Goal: Task Accomplishment & Management: Manage account settings

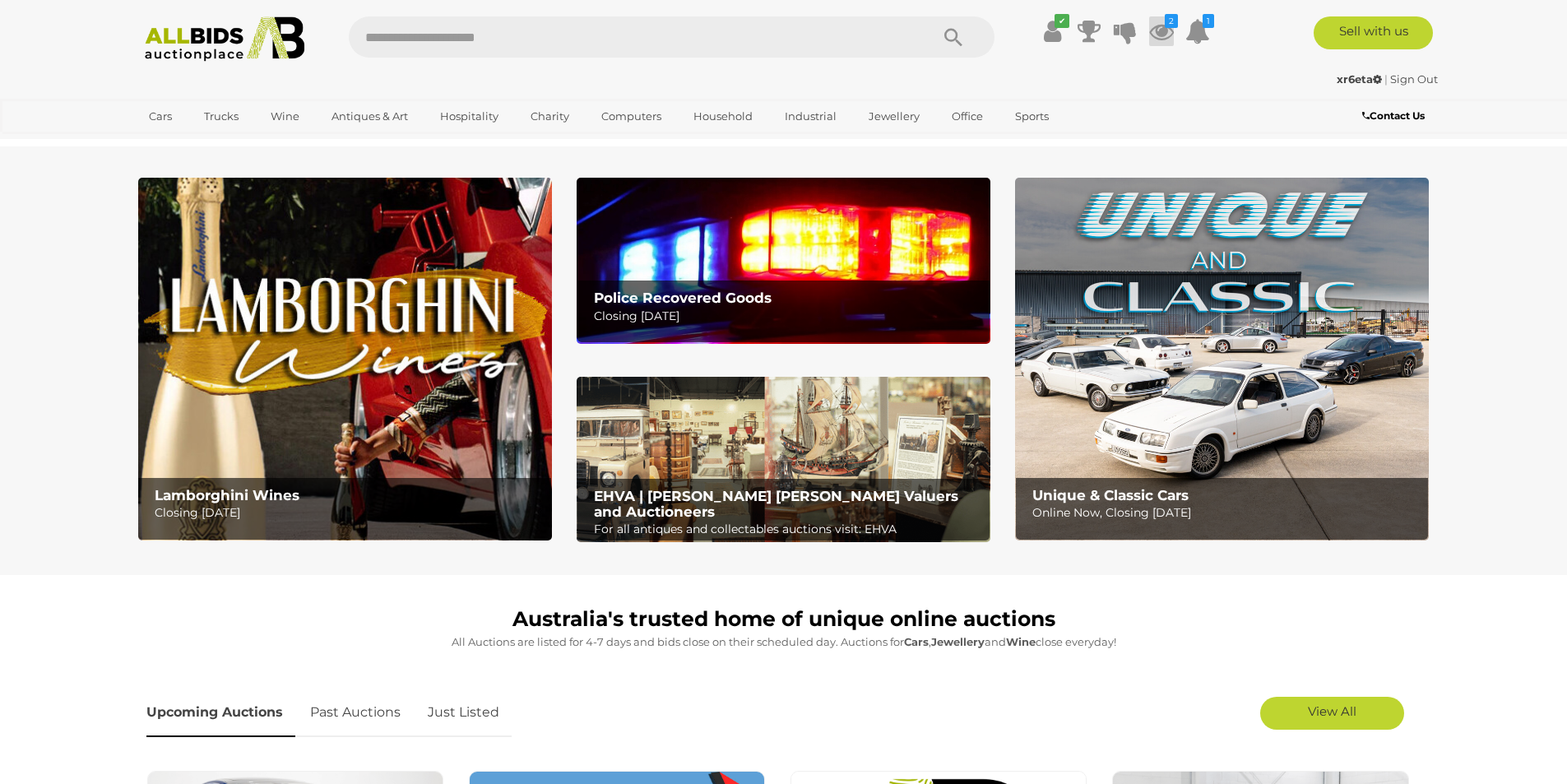
click at [1165, 33] on icon at bounding box center [1161, 30] width 25 height 29
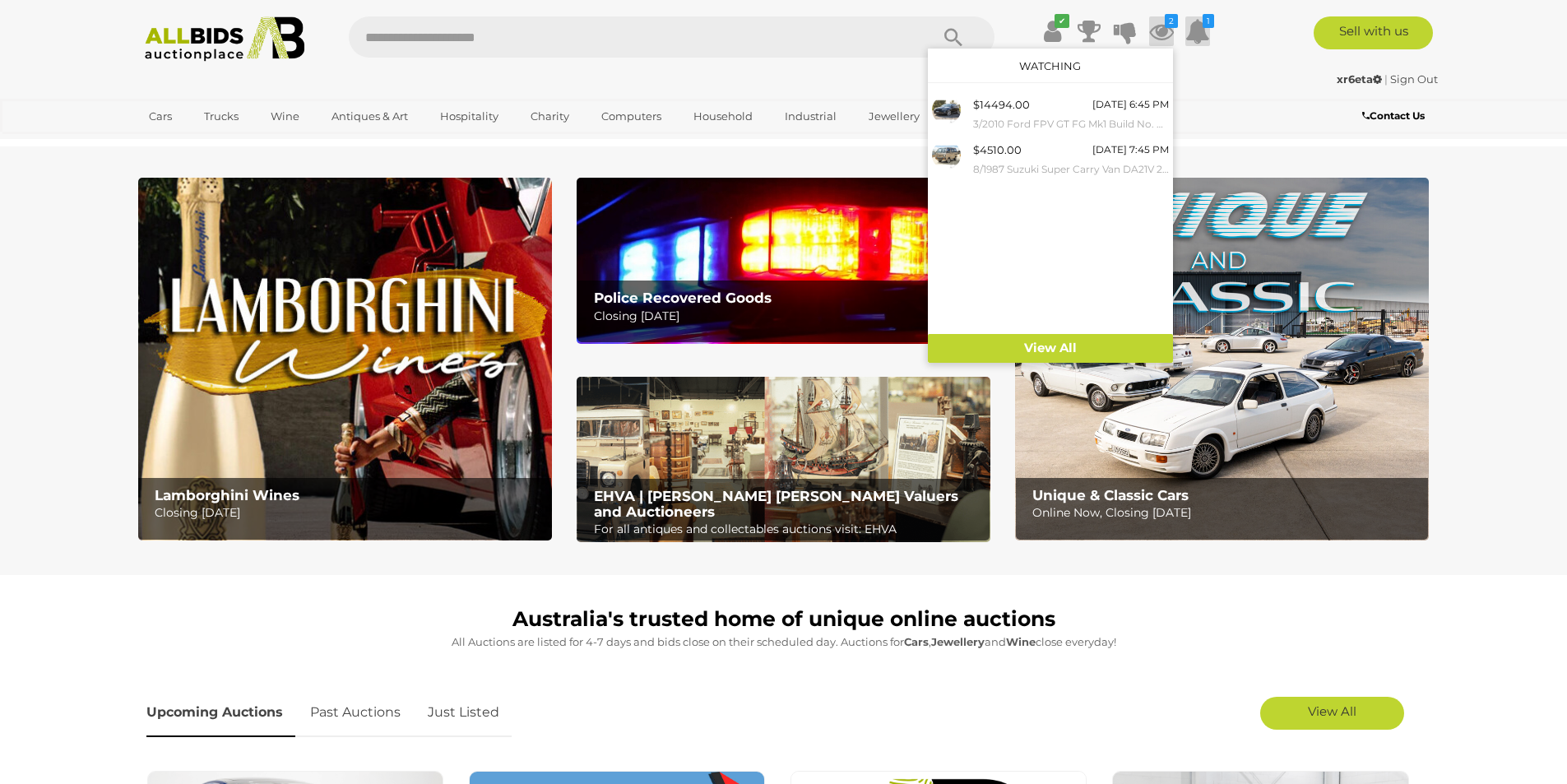
click at [1202, 27] on icon at bounding box center [1198, 30] width 25 height 29
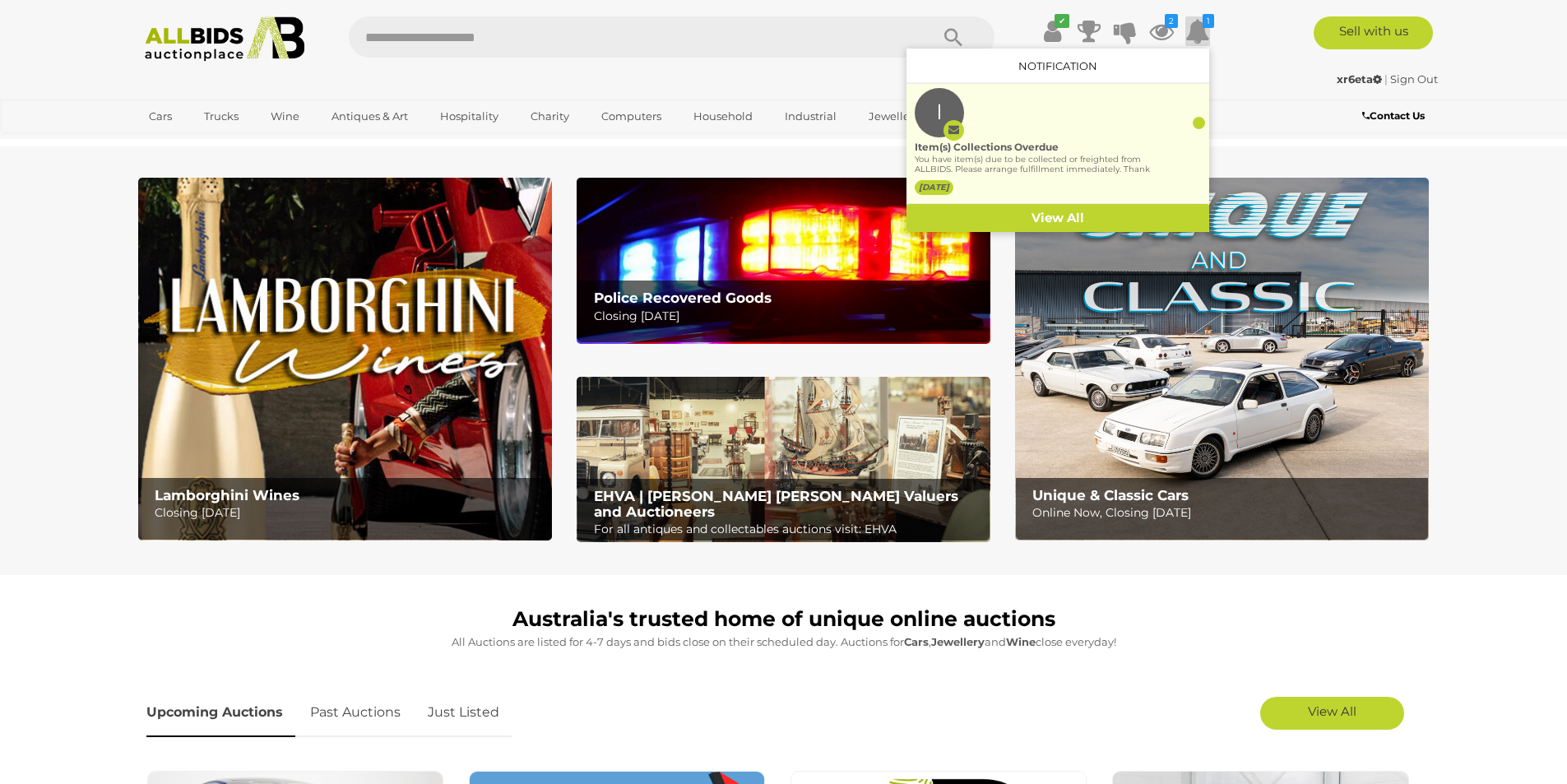
click at [1001, 140] on div "Item(s) Collections Overdue" at bounding box center [1033, 147] width 237 height 15
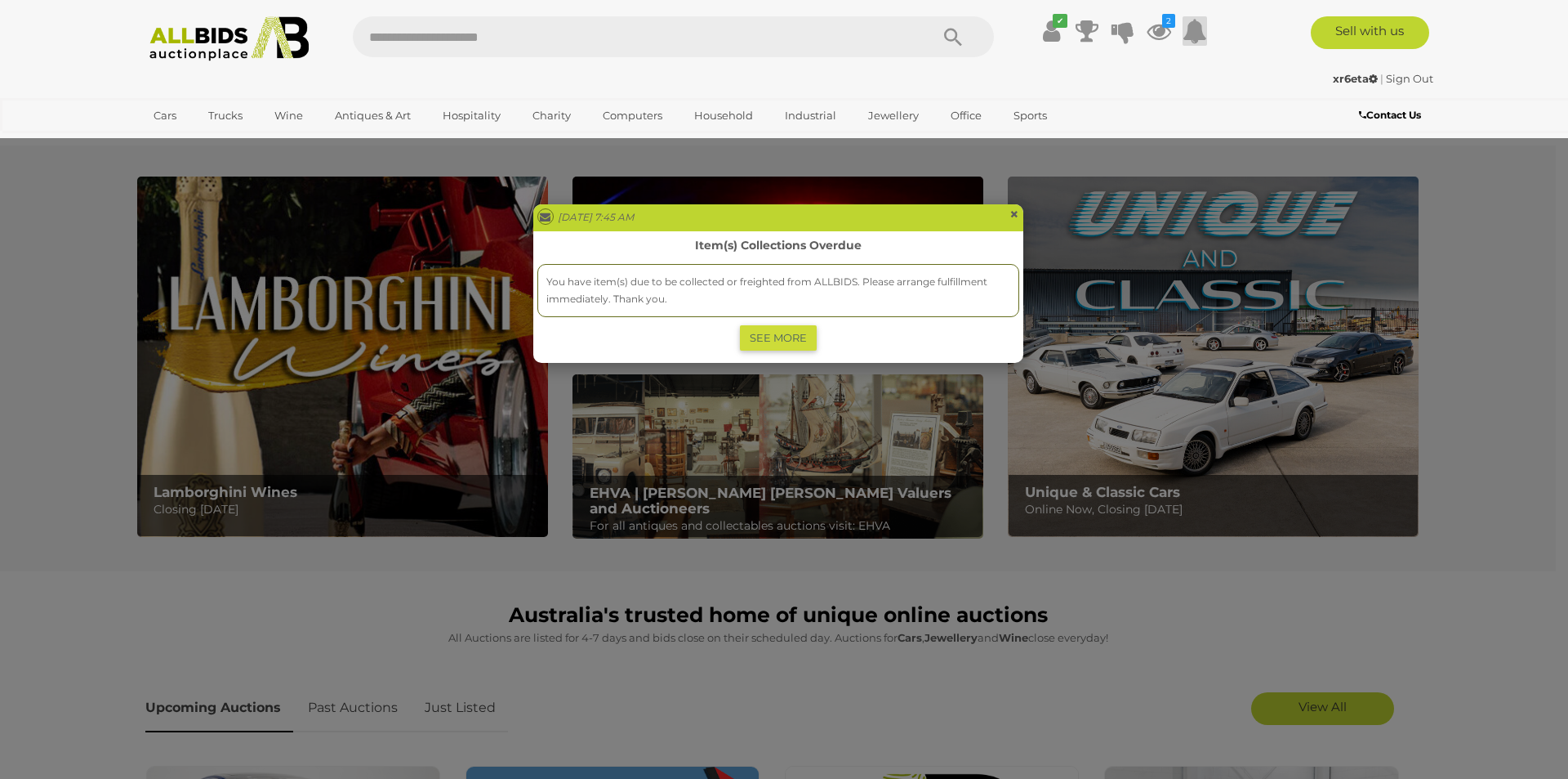
click at [1015, 212] on span "×" at bounding box center [1015, 214] width 9 height 20
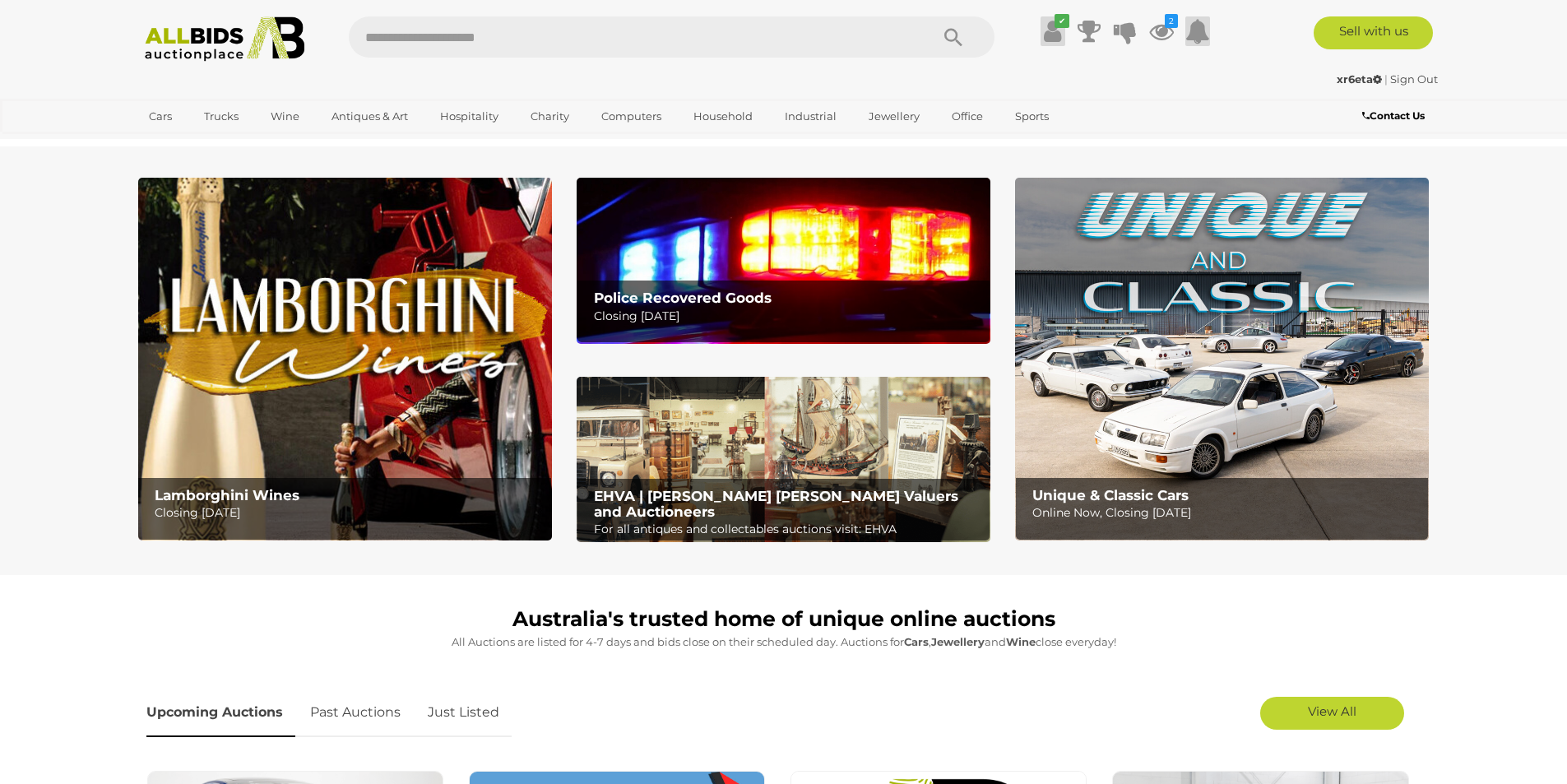
click at [1056, 33] on icon at bounding box center [1052, 30] width 17 height 29
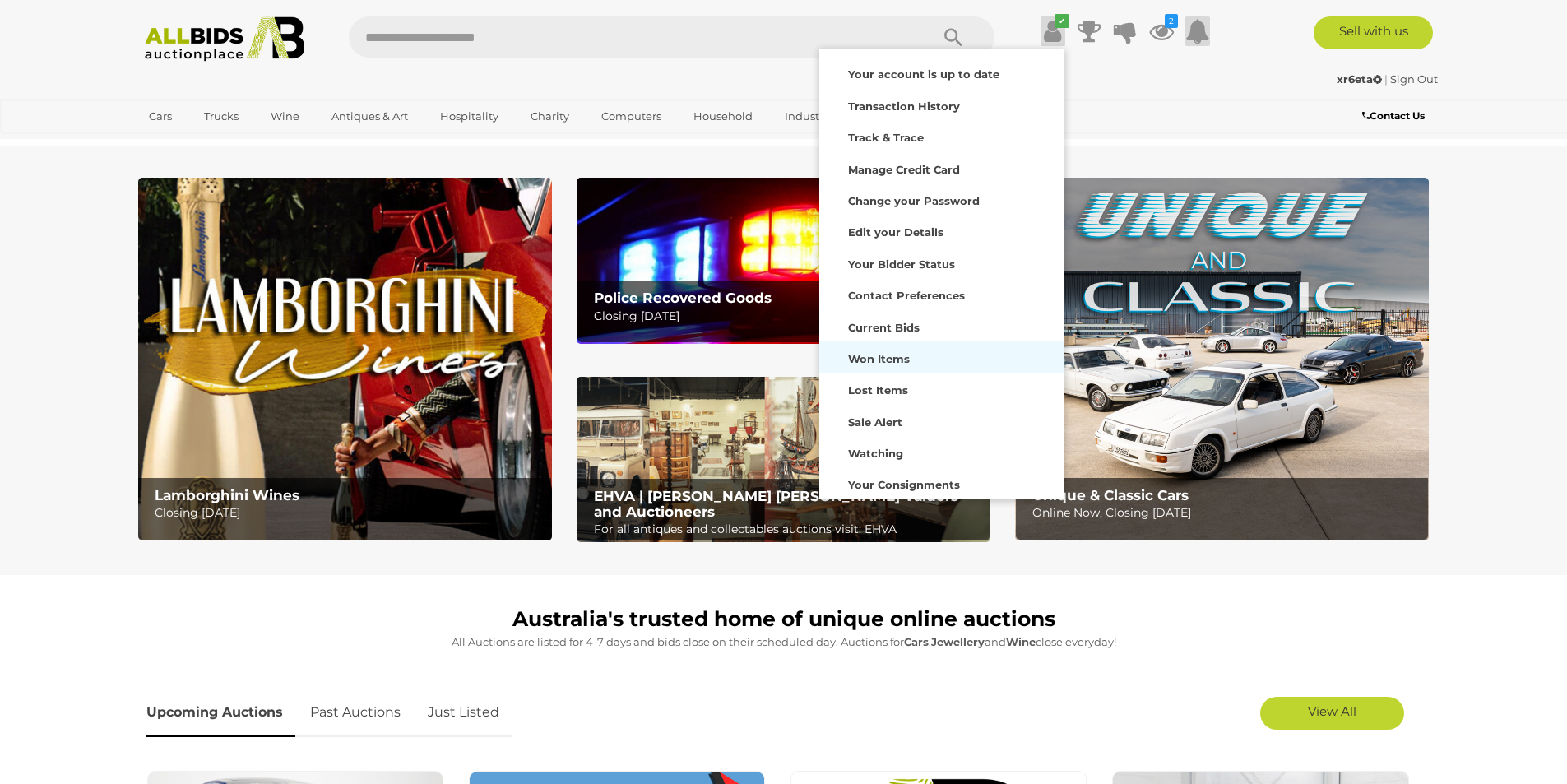
click at [896, 358] on strong "Won Items" at bounding box center [878, 359] width 62 height 13
